Goal: Information Seeking & Learning: Learn about a topic

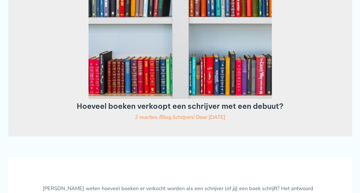
scroll to position [65, 0]
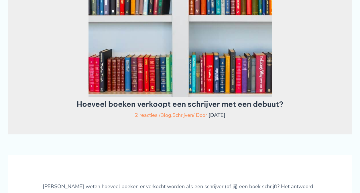
click at [215, 118] on span "Lucia" at bounding box center [216, 115] width 17 height 7
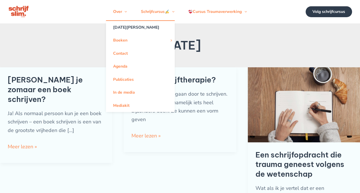
click at [124, 29] on link "[DATE][PERSON_NAME]" at bounding box center [140, 27] width 69 height 13
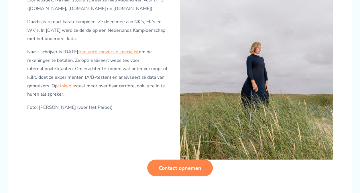
scroll to position [356, 0]
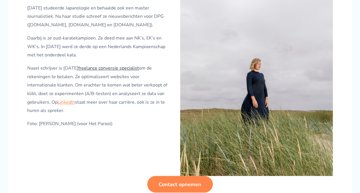
click at [121, 71] on link "freelance conversie specialist" at bounding box center [108, 68] width 61 height 6
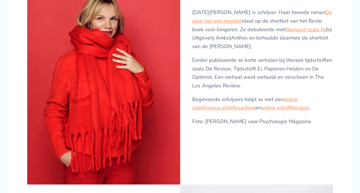
scroll to position [104, 0]
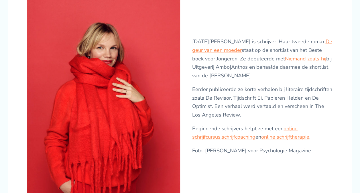
drag, startPoint x: 142, startPoint y: 106, endPoint x: 105, endPoint y: 72, distance: 50.4
click at [105, 72] on img at bounding box center [103, 98] width 153 height 229
